Goal: Transaction & Acquisition: Purchase product/service

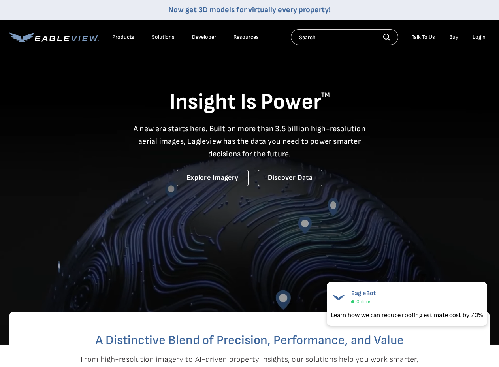
click at [476, 36] on div "Login" at bounding box center [479, 37] width 13 height 7
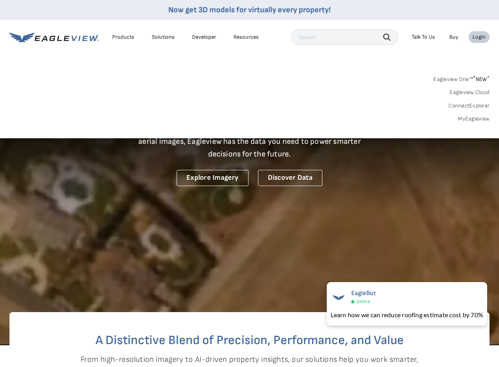
click at [475, 120] on link "MyEagleview" at bounding box center [474, 118] width 32 height 7
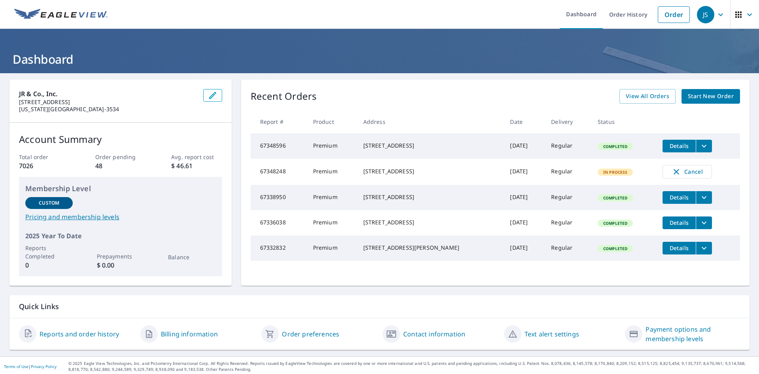
click at [505, 149] on icon "filesDropdownBtn-67348596" at bounding box center [703, 145] width 9 height 9
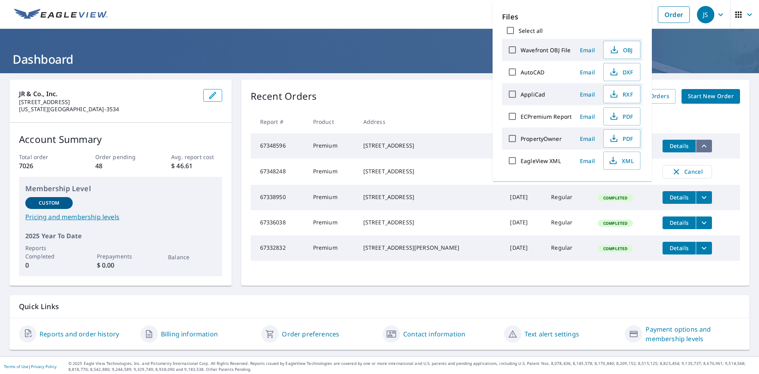
click at [505, 149] on icon "filesDropdownBtn-67348596" at bounding box center [703, 145] width 9 height 9
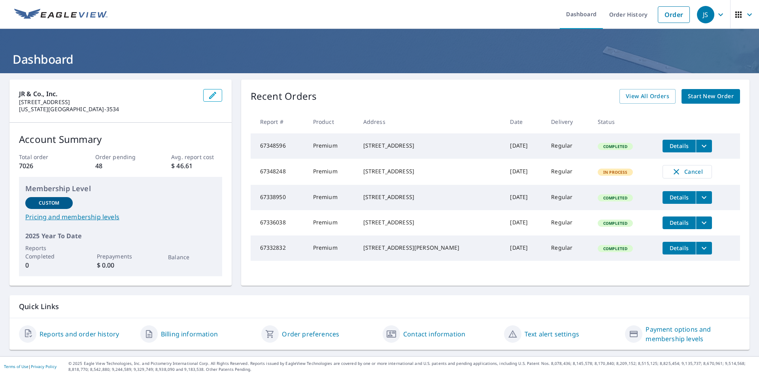
click at [505, 96] on span "Start New Order" at bounding box center [711, 96] width 46 height 10
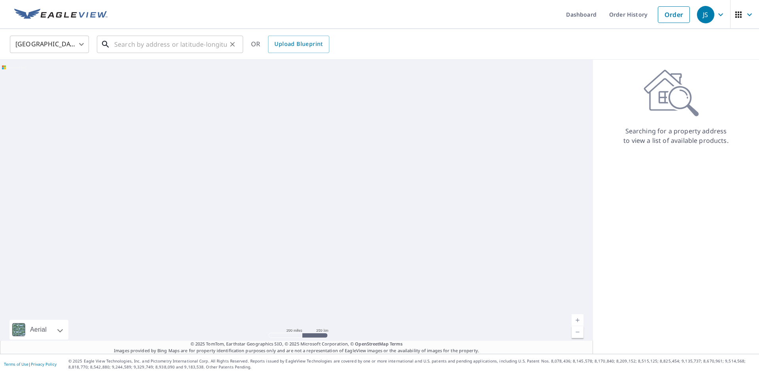
click at [198, 48] on input "text" at bounding box center [170, 44] width 113 height 22
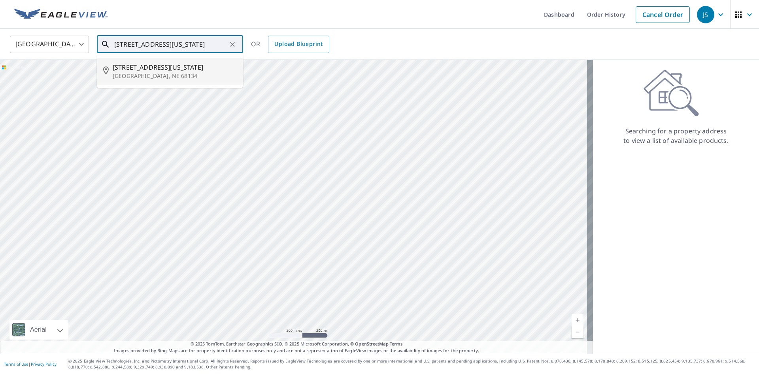
click at [198, 65] on span "[STREET_ADDRESS][US_STATE]" at bounding box center [175, 66] width 124 height 9
type input "[STREET_ADDRESS][US_STATE]"
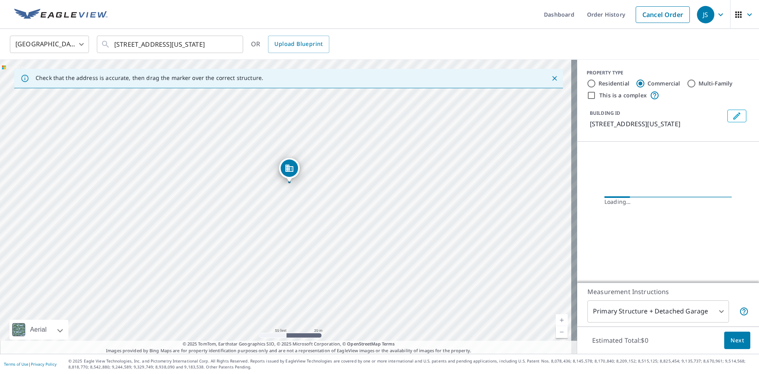
drag, startPoint x: 296, startPoint y: 201, endPoint x: 307, endPoint y: 240, distance: 40.1
click at [307, 240] on div "[STREET_ADDRESS][US_STATE]" at bounding box center [288, 207] width 577 height 294
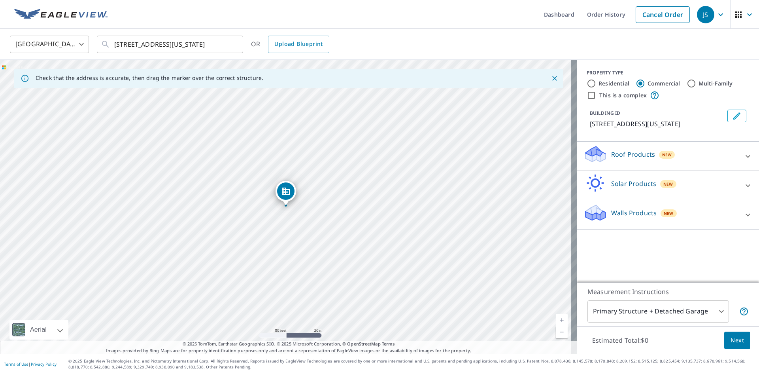
click at [505, 85] on label "Residential" at bounding box center [614, 83] width 31 height 8
click at [505, 85] on input "Residential" at bounding box center [591, 83] width 9 height 9
radio input "true"
click at [505, 185] on div at bounding box center [747, 185] width 19 height 19
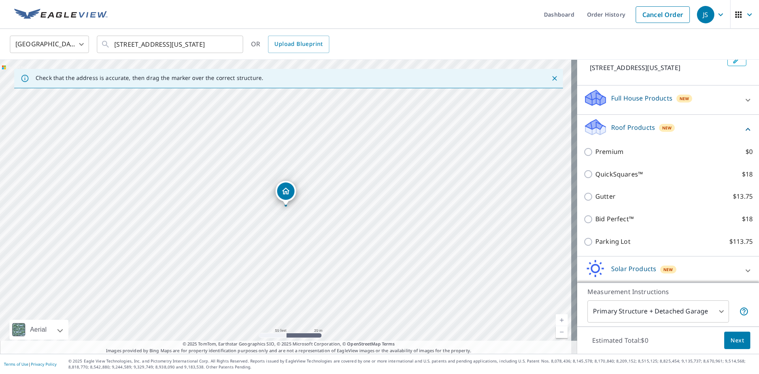
scroll to position [79, 0]
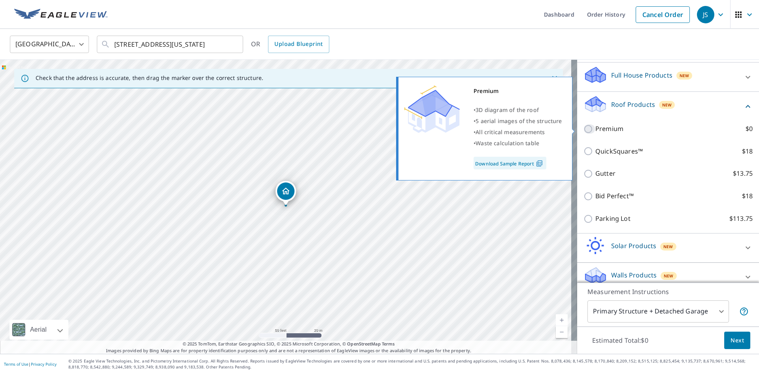
click at [505, 128] on input "Premium $0" at bounding box center [589, 128] width 12 height 9
checkbox input "true"
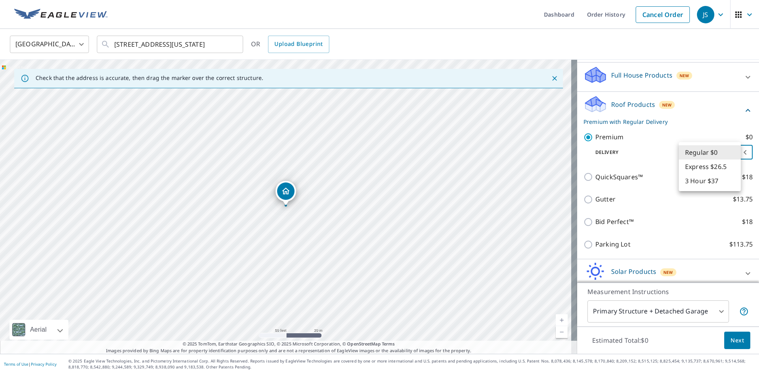
click at [505, 157] on body "JS JS Dashboard Order History Cancel Order JS [GEOGRAPHIC_DATA] [GEOGRAPHIC_DAT…" at bounding box center [379, 187] width 759 height 374
click at [505, 153] on div at bounding box center [379, 187] width 759 height 374
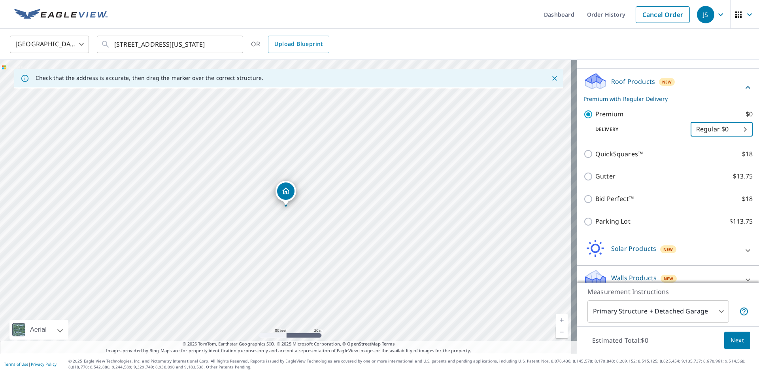
scroll to position [114, 0]
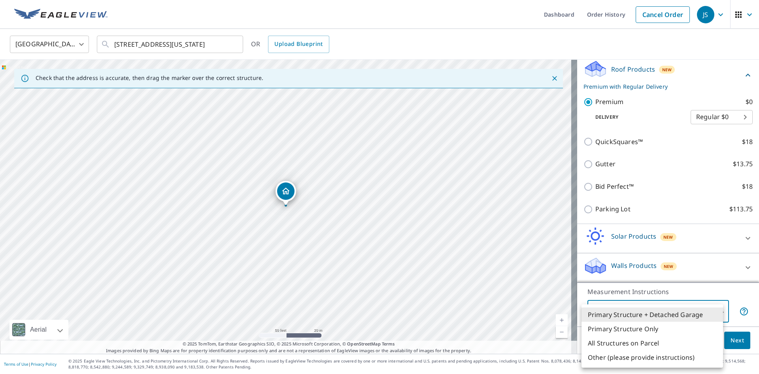
click at [505, 307] on body "JS JS Dashboard Order History Cancel Order JS [GEOGRAPHIC_DATA] [GEOGRAPHIC_DAT…" at bounding box center [379, 187] width 759 height 374
click at [505, 299] on div at bounding box center [379, 187] width 759 height 374
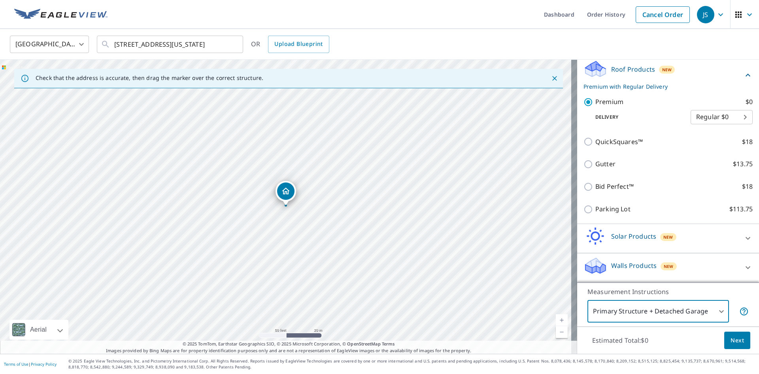
click at [505, 308] on body "JS JS Dashboard Order History Cancel Order JS [GEOGRAPHIC_DATA] [GEOGRAPHIC_DAT…" at bounding box center [379, 187] width 759 height 374
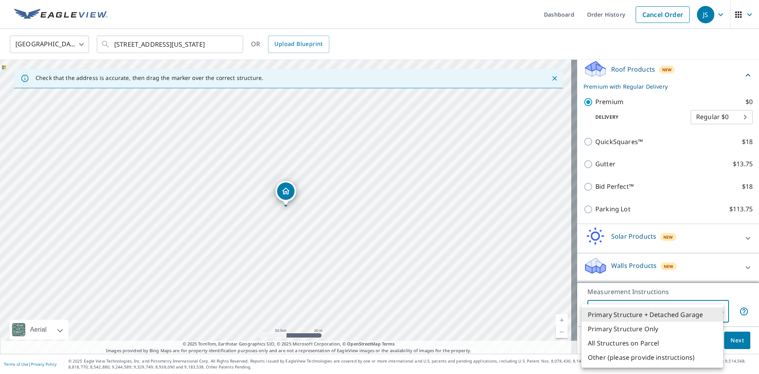
click at [505, 344] on li "All Structures on Parcel" at bounding box center [653, 343] width 142 height 14
type input "3"
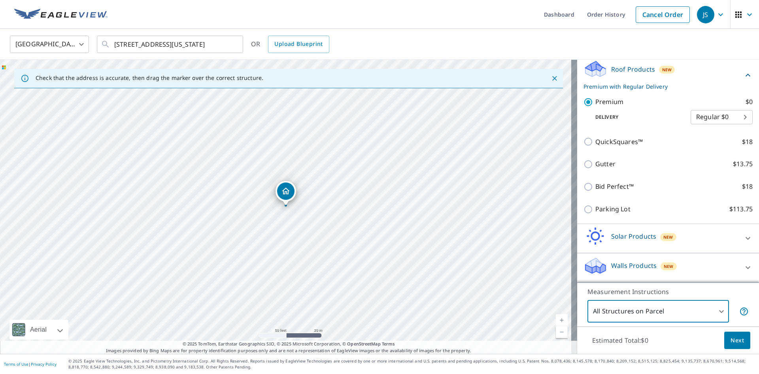
click at [505, 343] on span "Next" at bounding box center [737, 340] width 13 height 10
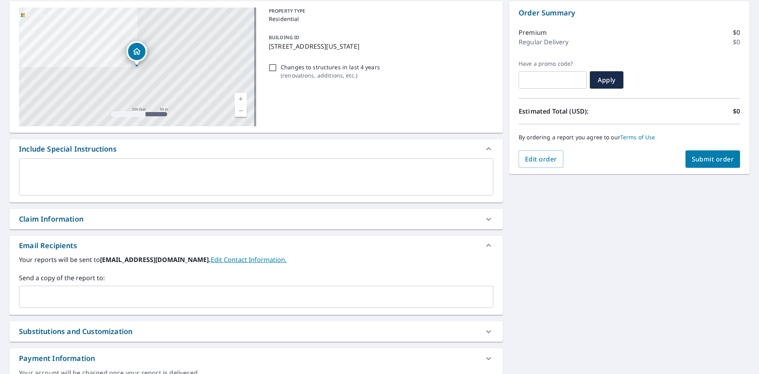
scroll to position [79, 0]
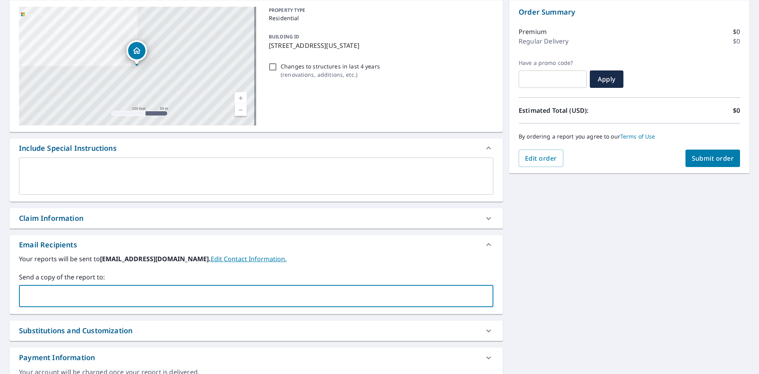
click at [139, 290] on input "text" at bounding box center [250, 295] width 455 height 15
type input "[PERSON_NAME].[PERSON_NAME]"
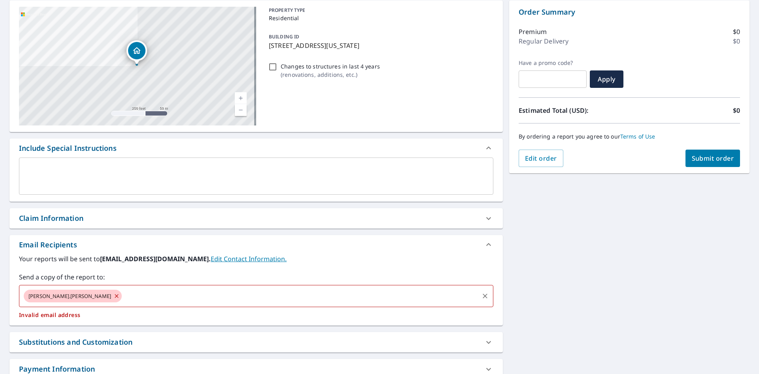
click at [123, 295] on input "text" at bounding box center [300, 295] width 355 height 15
click at [113, 297] on icon at bounding box center [116, 295] width 6 height 9
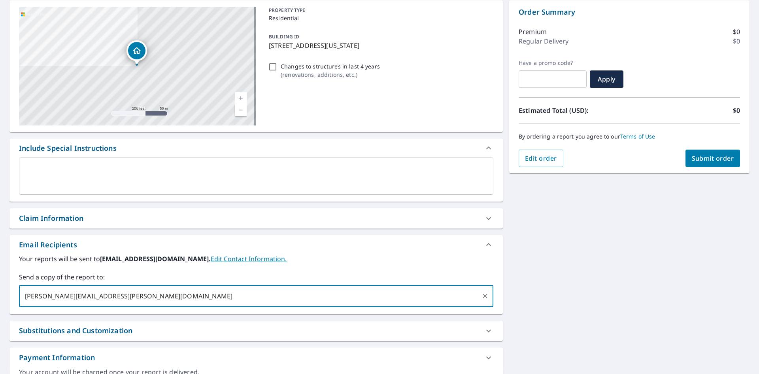
type input "[PERSON_NAME][EMAIL_ADDRESS][PERSON_NAME][DOMAIN_NAME]"
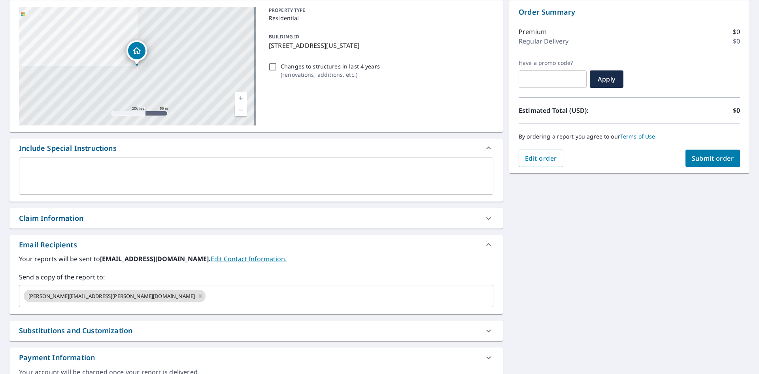
click at [505, 274] on div "[STREET_ADDRESS][US_STATE] Aerial Road A standard road map Aerial A detailed lo…" at bounding box center [379, 191] width 759 height 395
click at [505, 269] on div "[STREET_ADDRESS][US_STATE] Aerial Road A standard road map Aerial A detailed lo…" at bounding box center [379, 191] width 759 height 395
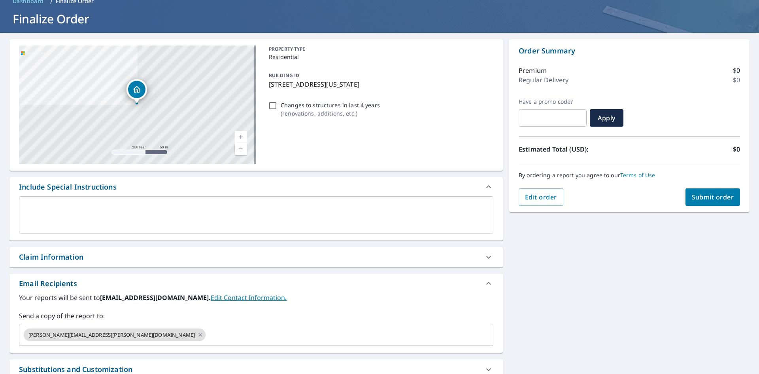
scroll to position [0, 0]
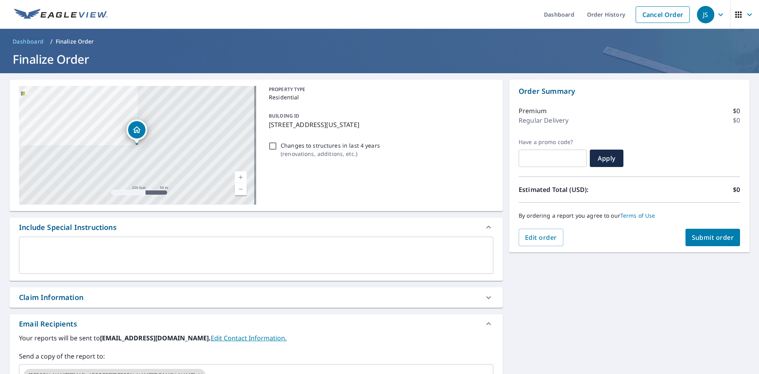
click at [505, 240] on span "Submit order" at bounding box center [713, 237] width 42 height 9
